Goal: Information Seeking & Learning: Learn about a topic

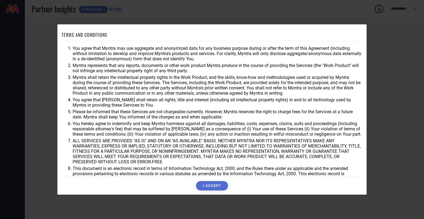
click at [218, 184] on button "I ACCEPT" at bounding box center [212, 185] width 32 height 9
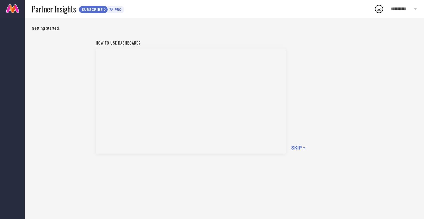
click at [301, 144] on div "How to use dashboard? SKIP »" at bounding box center [225, 95] width 258 height 117
click at [297, 148] on span "SKIP »" at bounding box center [298, 147] width 14 height 6
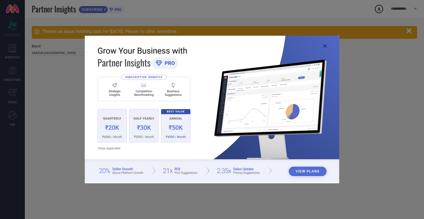
type input "All"
click at [324, 46] on icon at bounding box center [324, 45] width 3 height 3
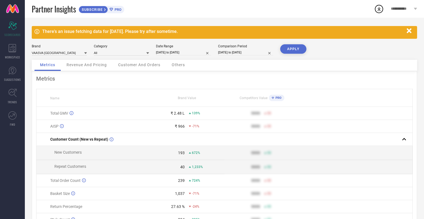
click at [412, 32] on icon "button" at bounding box center [409, 30] width 7 height 7
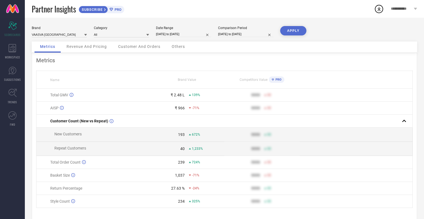
click at [91, 44] on span "Revenue And Pricing" at bounding box center [87, 46] width 40 height 4
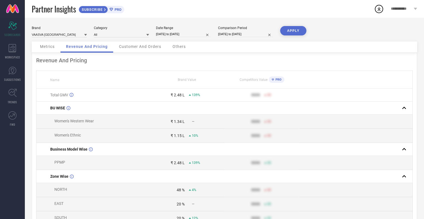
click at [149, 45] on span "Customer And Orders" at bounding box center [140, 46] width 42 height 4
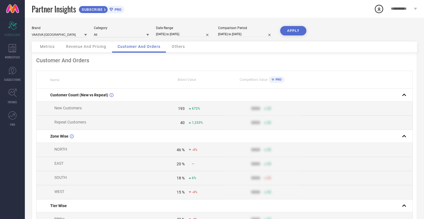
click at [49, 45] on span "Metrics" at bounding box center [47, 46] width 15 height 4
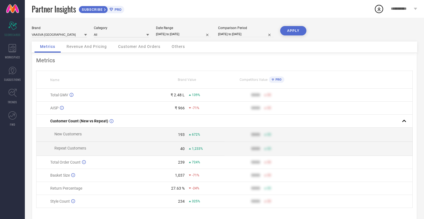
click at [87, 48] on span "Revenue And Pricing" at bounding box center [87, 46] width 40 height 4
